Goal: Find specific page/section: Find specific page/section

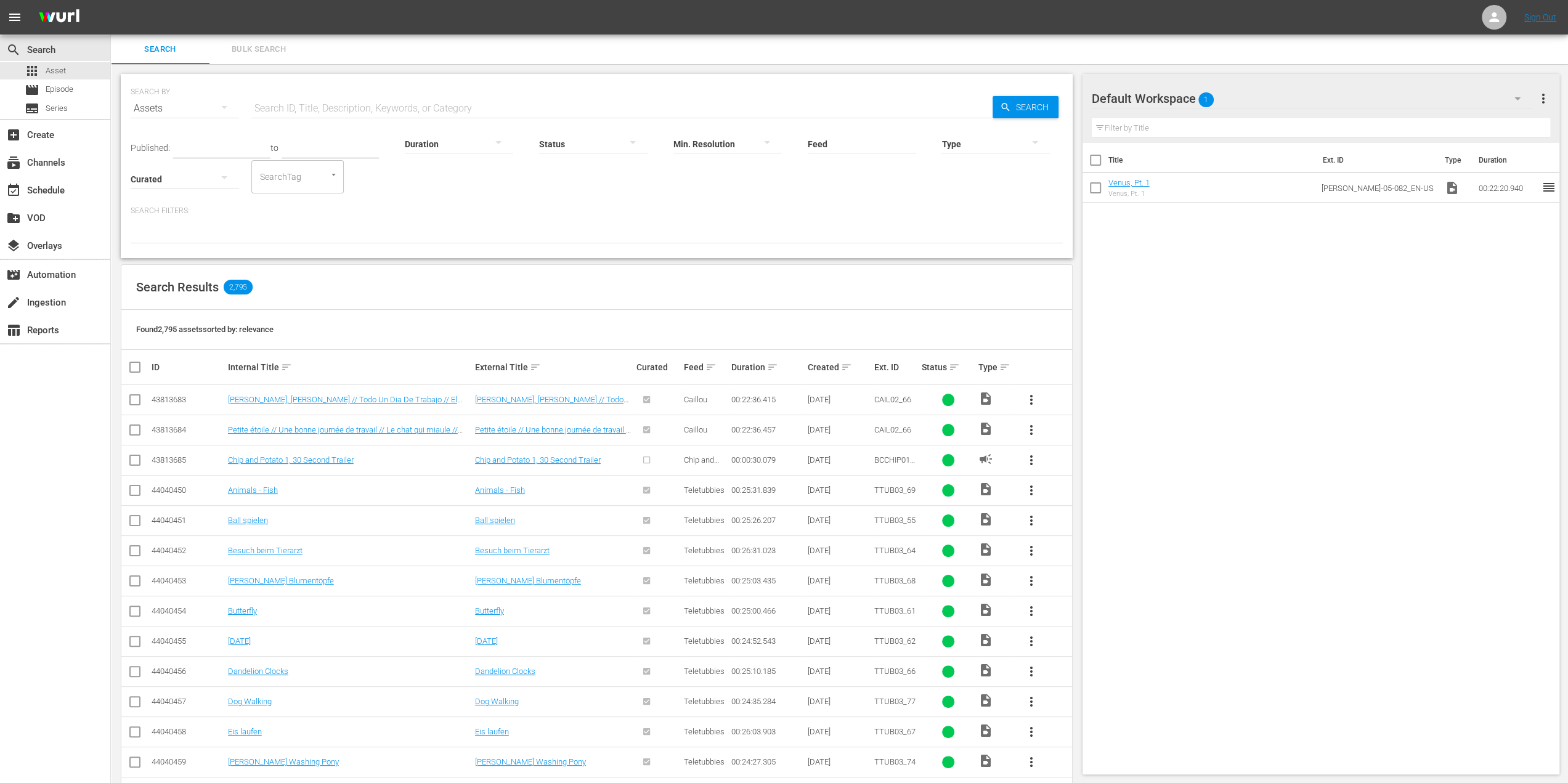
click at [298, 102] on input "text" at bounding box center [622, 108] width 741 height 30
paste input "Dinner And A Show"
type input "Dinner And A Show"
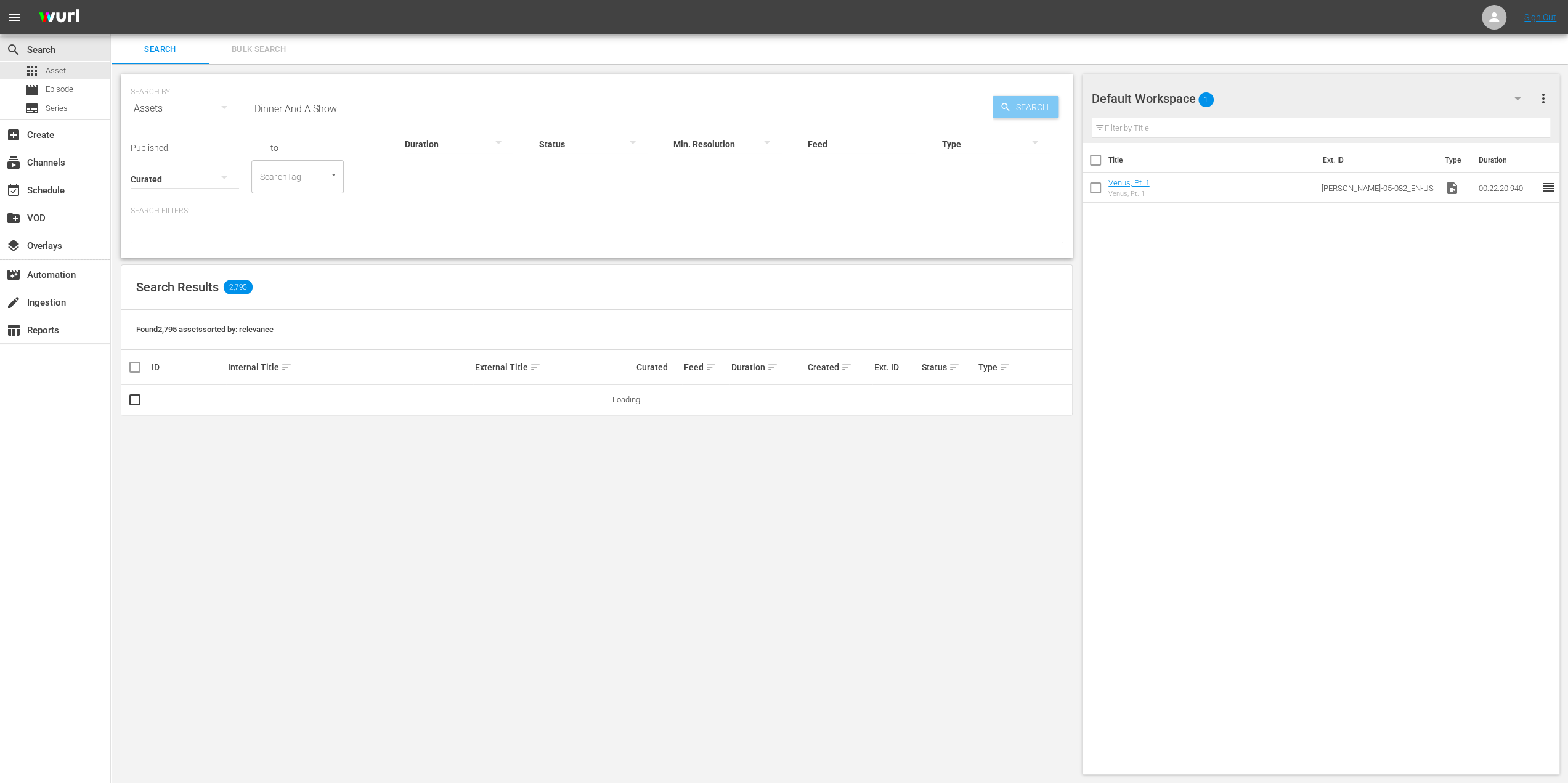
click at [1020, 110] on span "Search" at bounding box center [1035, 107] width 47 height 22
click at [67, 93] on span "Episode" at bounding box center [59, 89] width 28 height 12
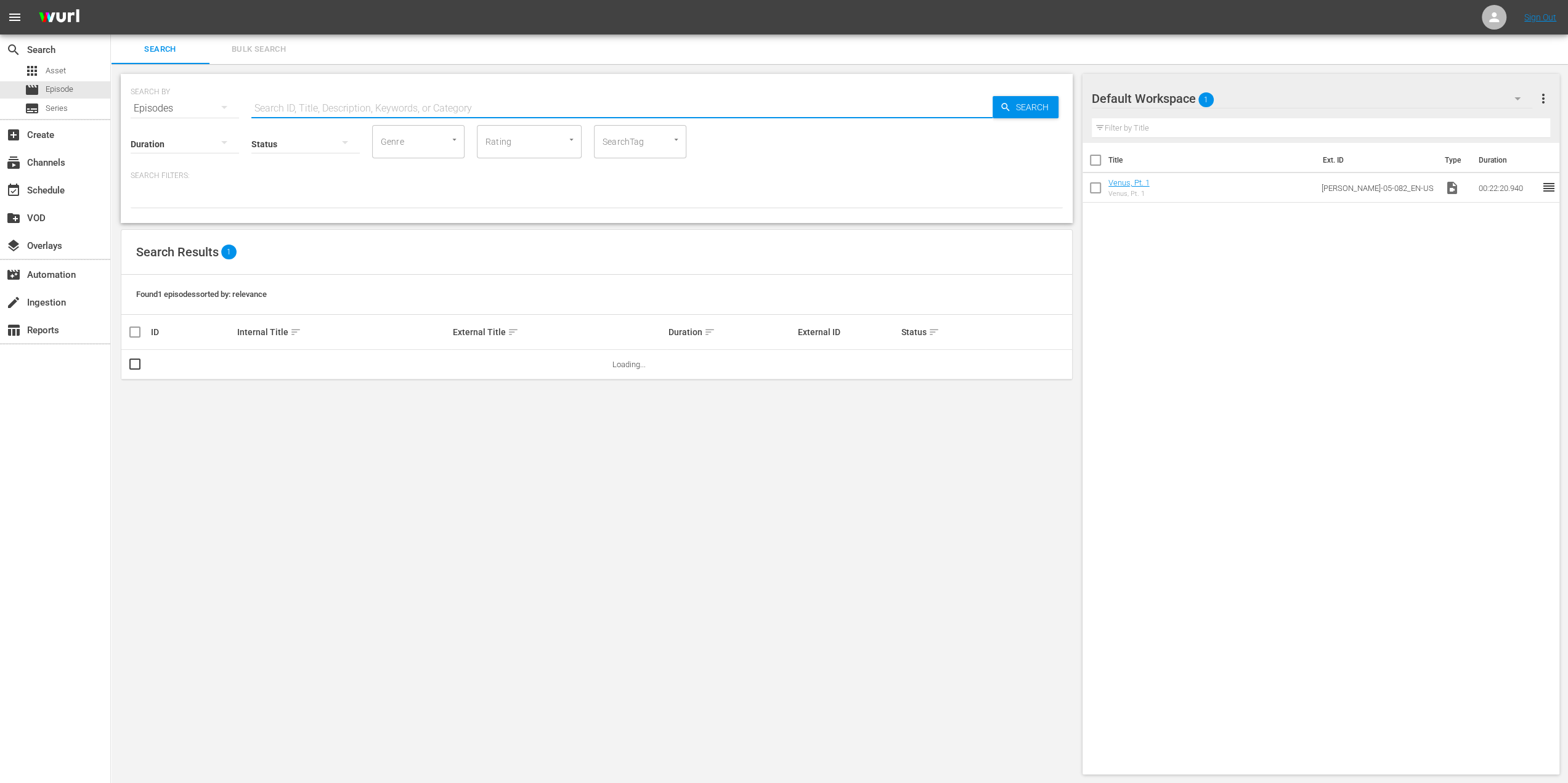
click at [349, 110] on input "text" at bounding box center [622, 108] width 741 height 30
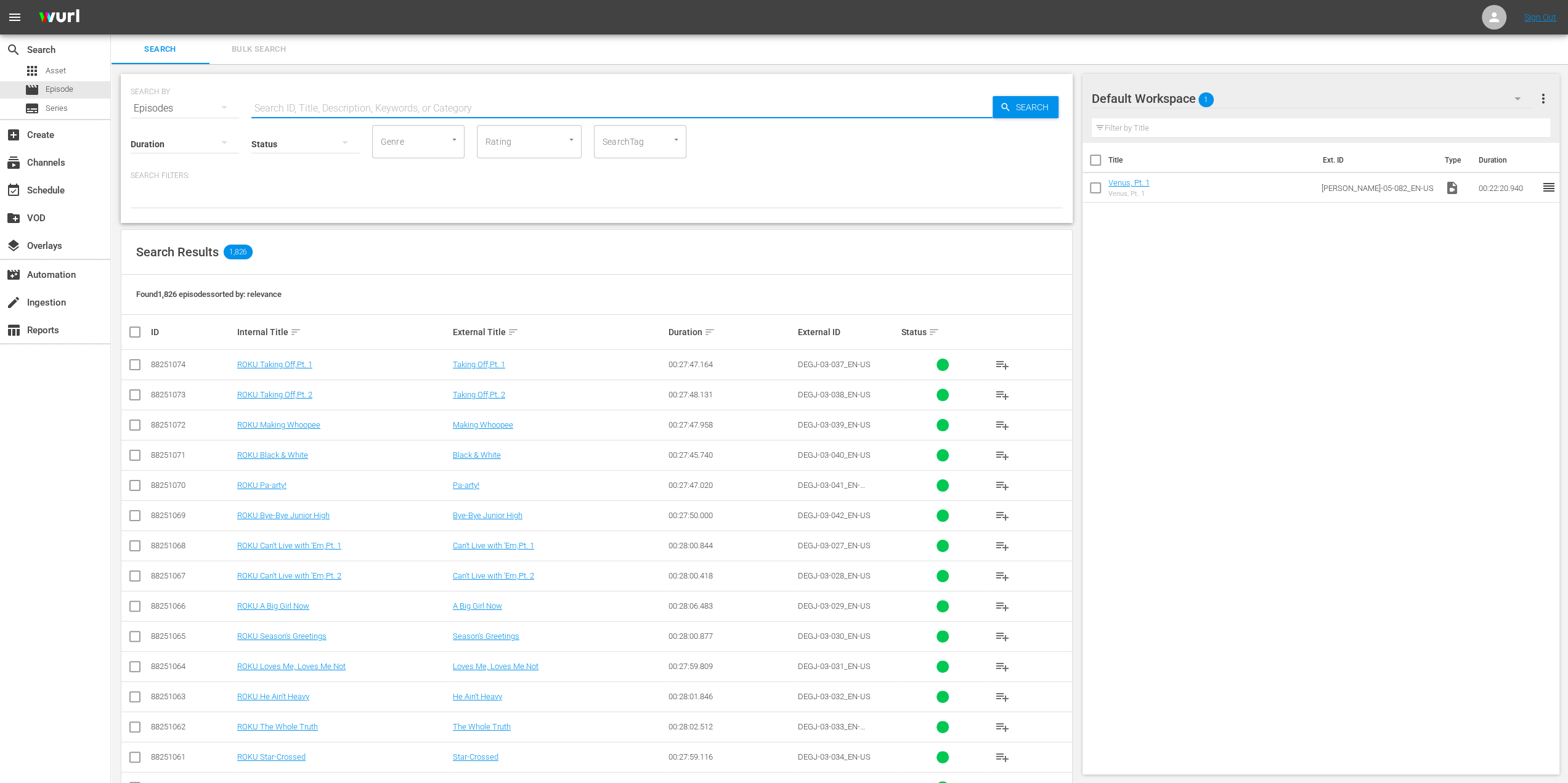
paste input "Dinner And A Show"
click at [1019, 112] on span "Search" at bounding box center [1035, 107] width 47 height 22
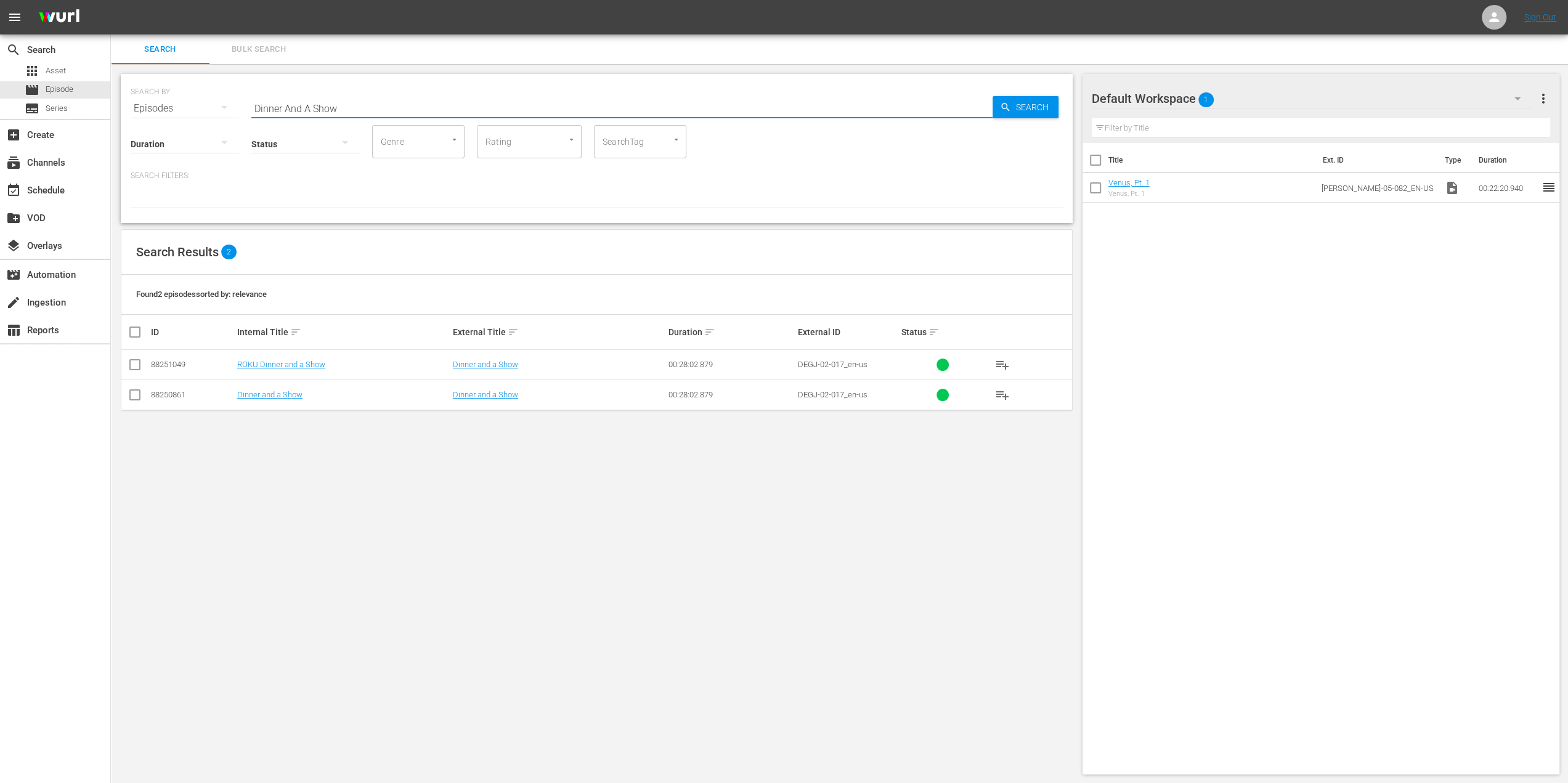
drag, startPoint x: 350, startPoint y: 112, endPoint x: 215, endPoint y: 108, distance: 135.1
click at [215, 108] on div "SEARCH BY Search By Episodes Search ID, Title, Description, Keywords, or Catego…" at bounding box center [597, 101] width 932 height 45
click at [397, 112] on input "Dinner And A Show" at bounding box center [622, 108] width 741 height 30
drag, startPoint x: 375, startPoint y: 112, endPoint x: 43, endPoint y: 92, distance: 332.6
click at [111, 0] on div "search Search apps Asset movie Episode subtitles Series add_box Create subscrip…" at bounding box center [839, 0] width 1457 height 0
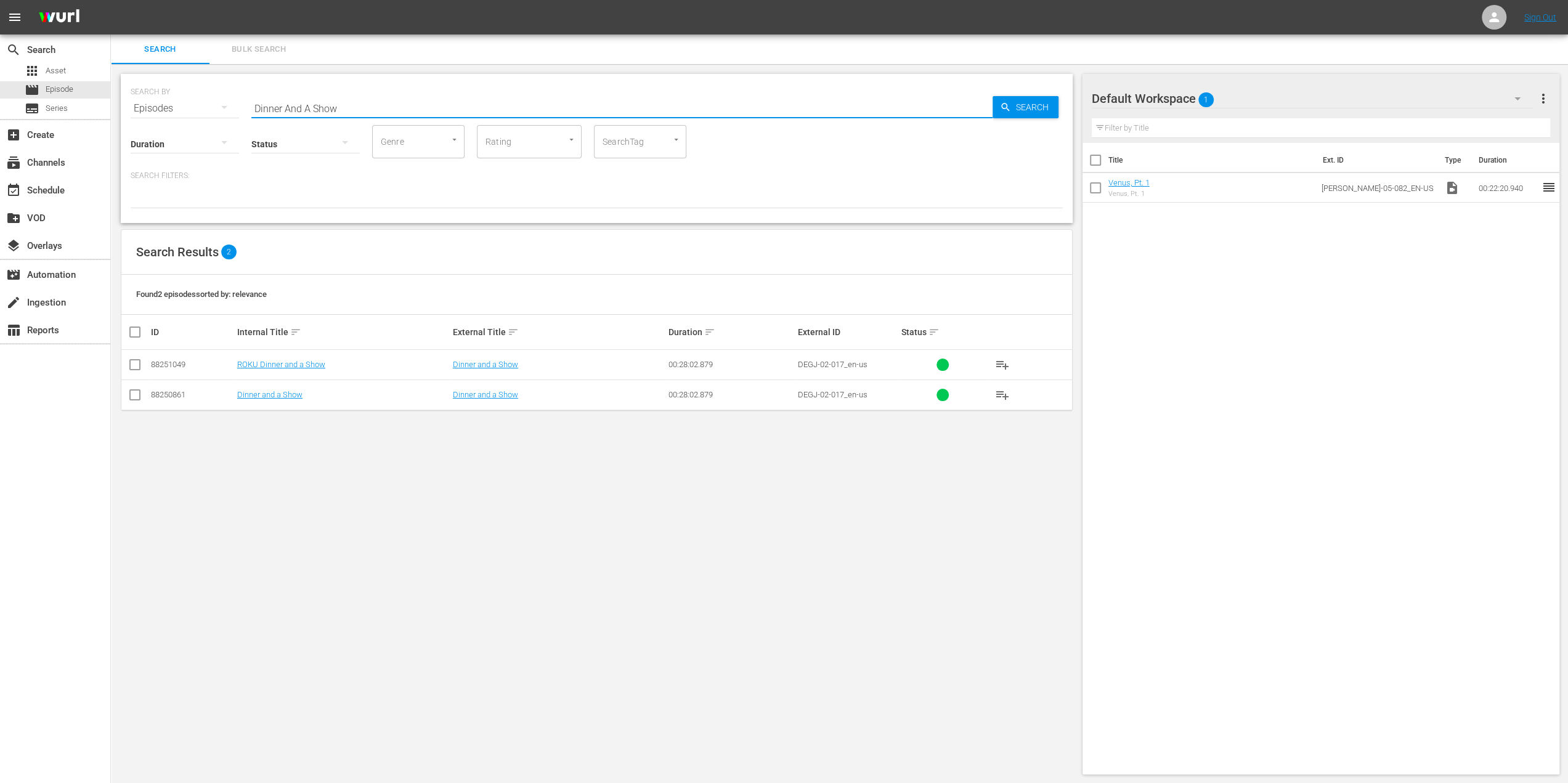
paste input "[PERSON_NAME]'s Kite"
type input "[PERSON_NAME]'s Kite"
click at [1031, 106] on span "Search" at bounding box center [1035, 107] width 47 height 22
